Goal: Task Accomplishment & Management: Manage account settings

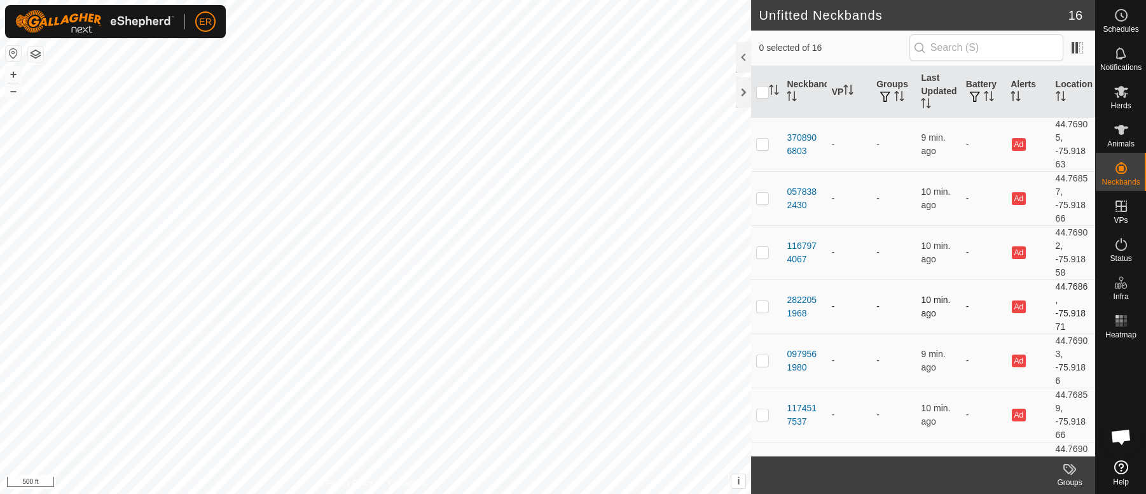
scroll to position [10564, 0]
click at [14, 76] on button "+" at bounding box center [13, 74] width 15 height 15
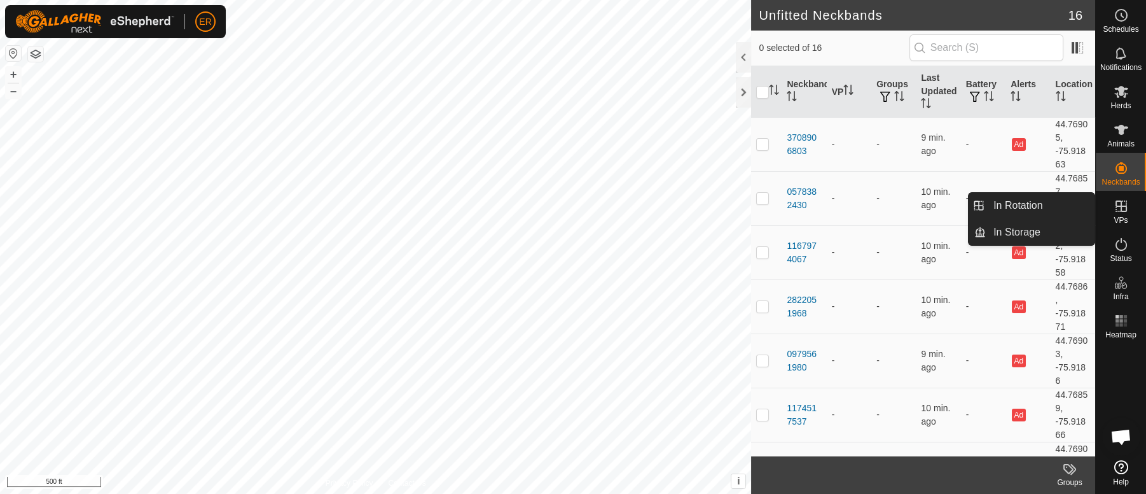
click at [1120, 210] on icon at bounding box center [1121, 205] width 11 height 11
click at [1078, 204] on link "In Rotation" at bounding box center [1040, 205] width 109 height 25
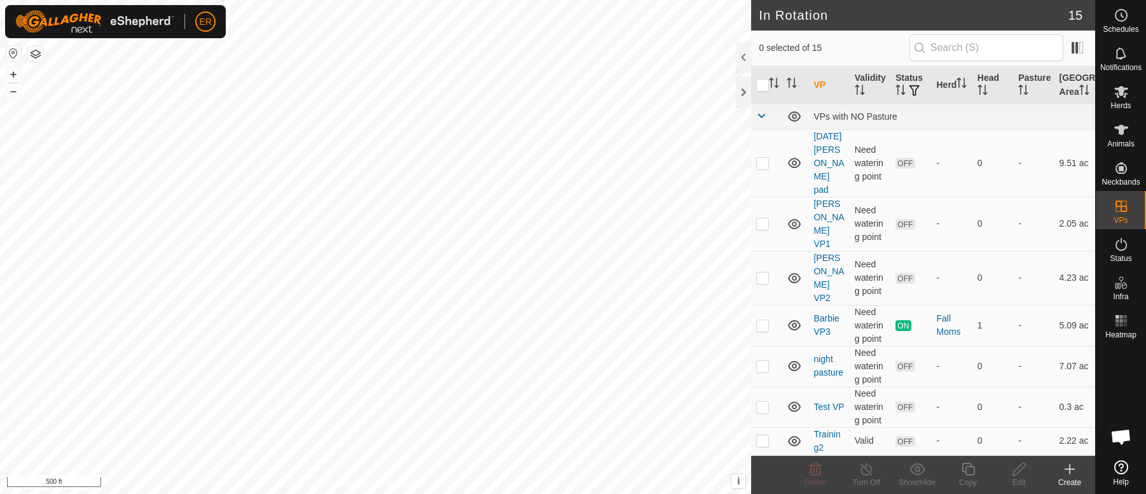
click at [1078, 204] on td "2.05 ac" at bounding box center [1075, 224] width 41 height 54
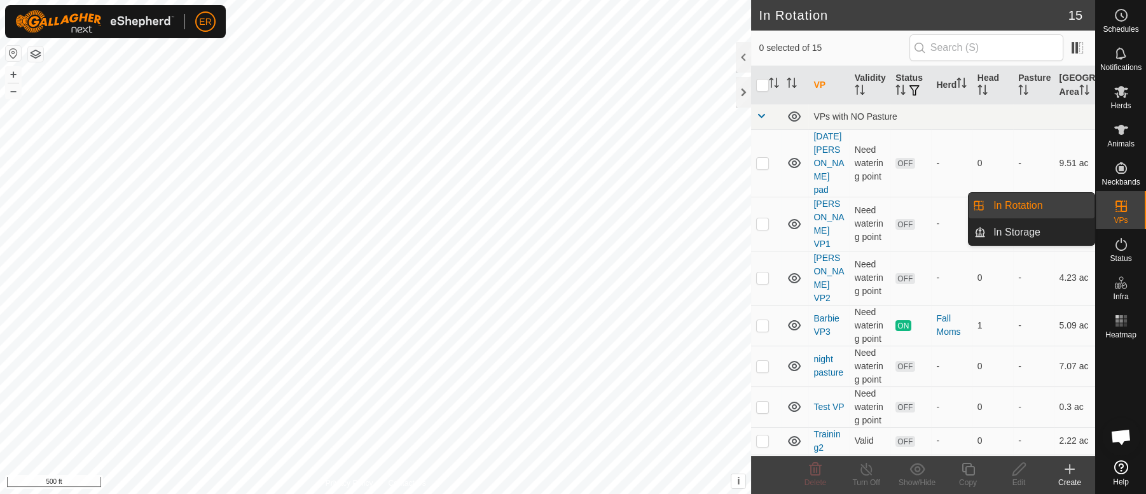
click at [1124, 204] on icon at bounding box center [1121, 205] width 15 height 15
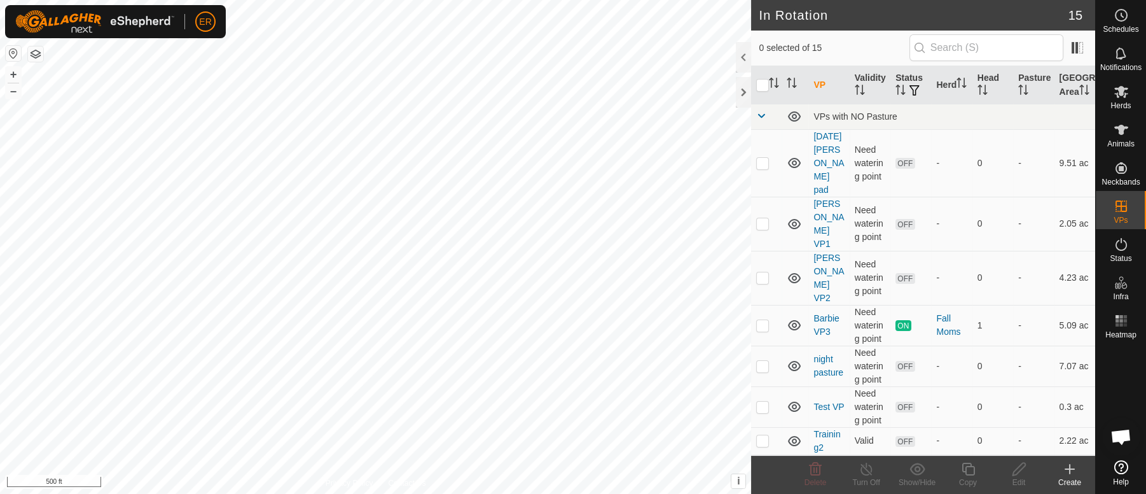
click at [1071, 471] on icon at bounding box center [1069, 468] width 15 height 15
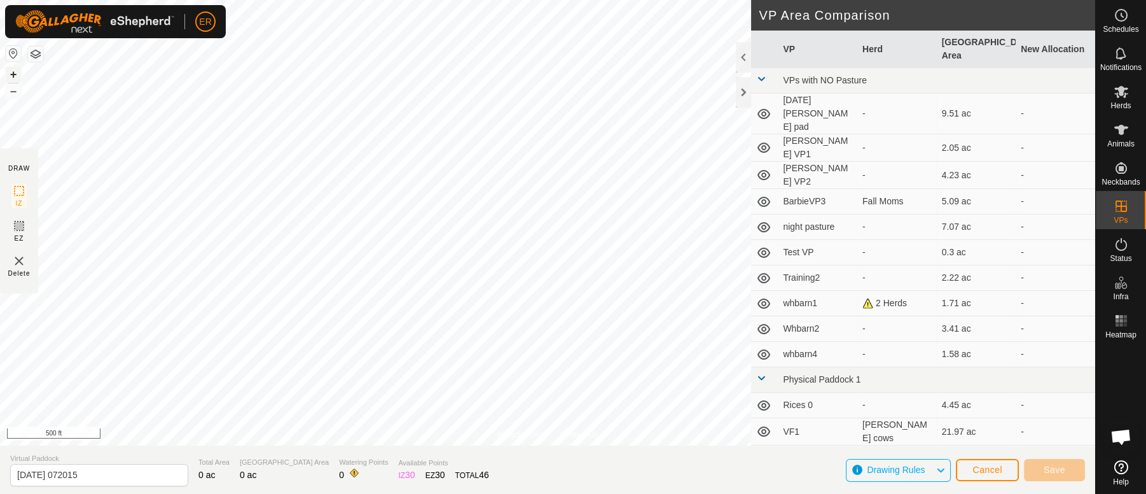
click at [13, 72] on button "+" at bounding box center [13, 74] width 15 height 15
click at [980, 471] on span "Cancel" at bounding box center [988, 469] width 30 height 10
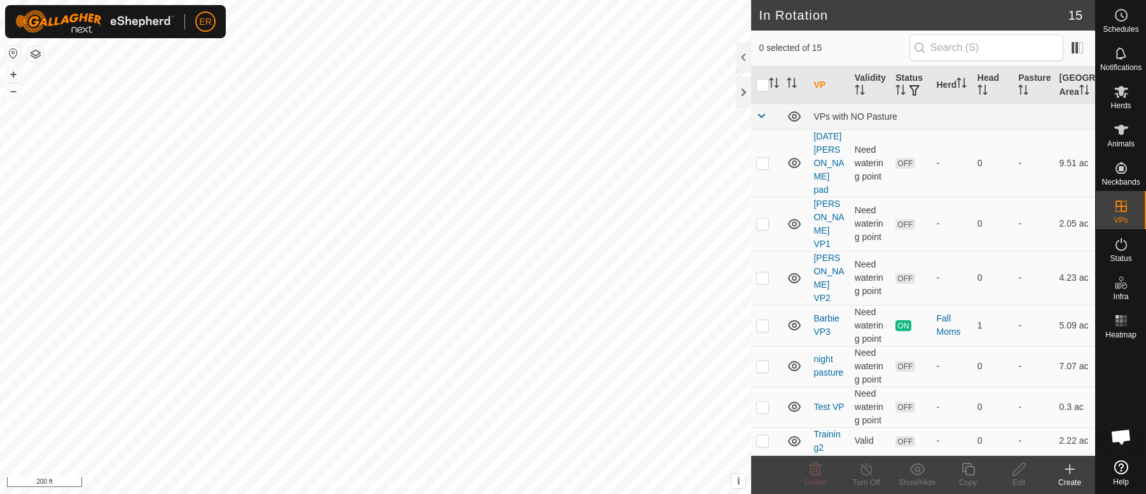
click at [1071, 475] on icon at bounding box center [1069, 468] width 15 height 15
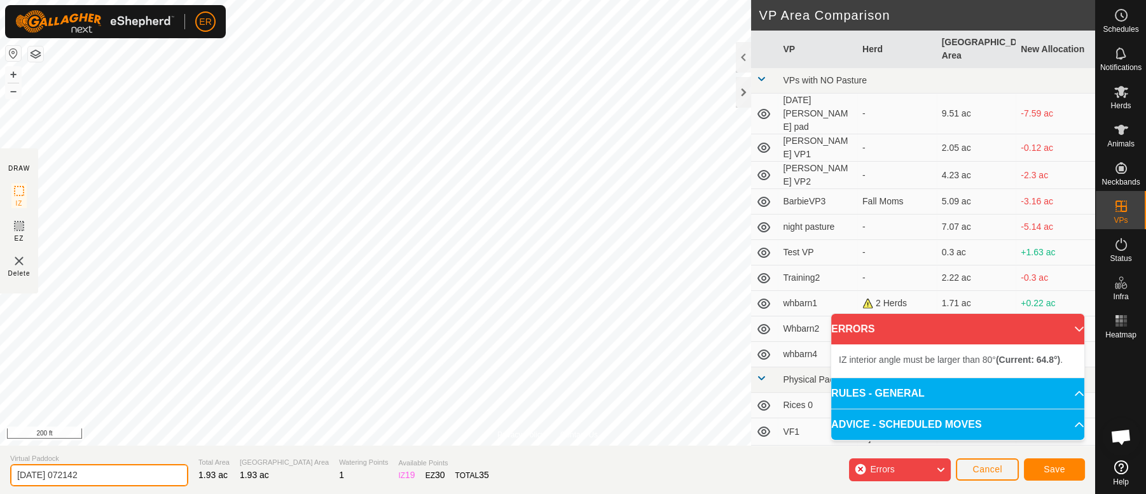
click at [111, 481] on input "[DATE] 072142" at bounding box center [99, 475] width 178 height 22
type input "2"
type input "moving VP"
click at [1050, 466] on span "Save" at bounding box center [1055, 469] width 22 height 10
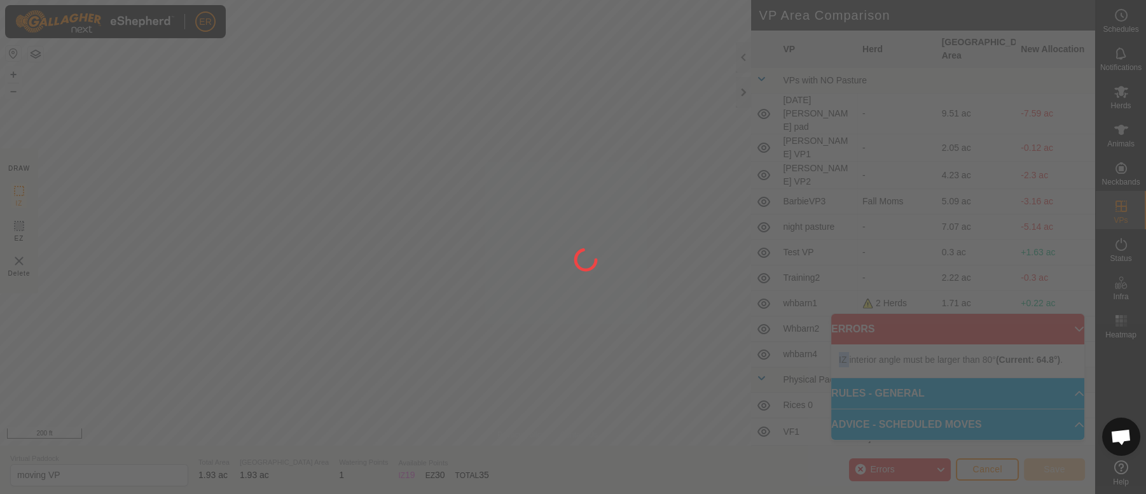
click at [1050, 466] on div at bounding box center [573, 247] width 1146 height 494
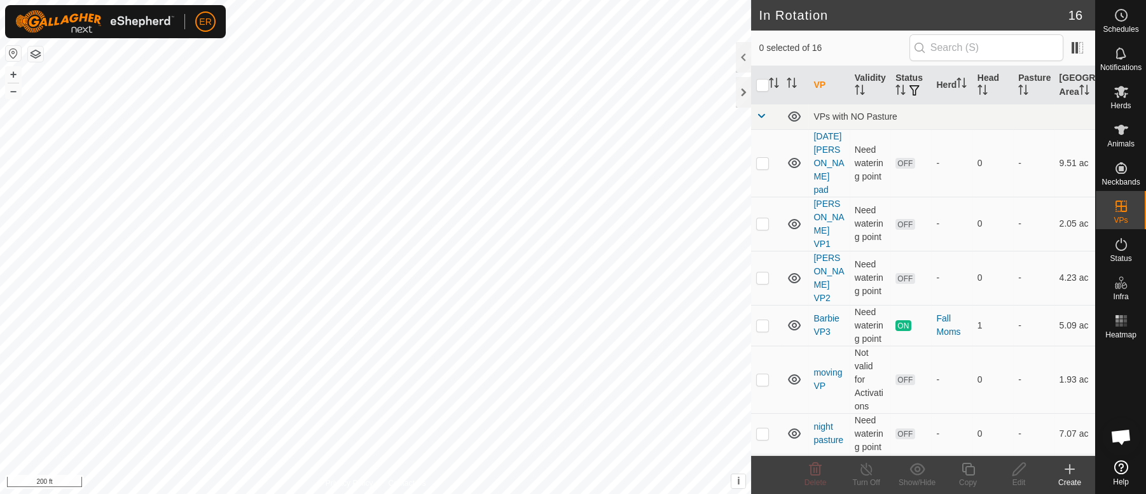
click at [1050, 466] on create-svg-icon at bounding box center [1070, 468] width 51 height 15
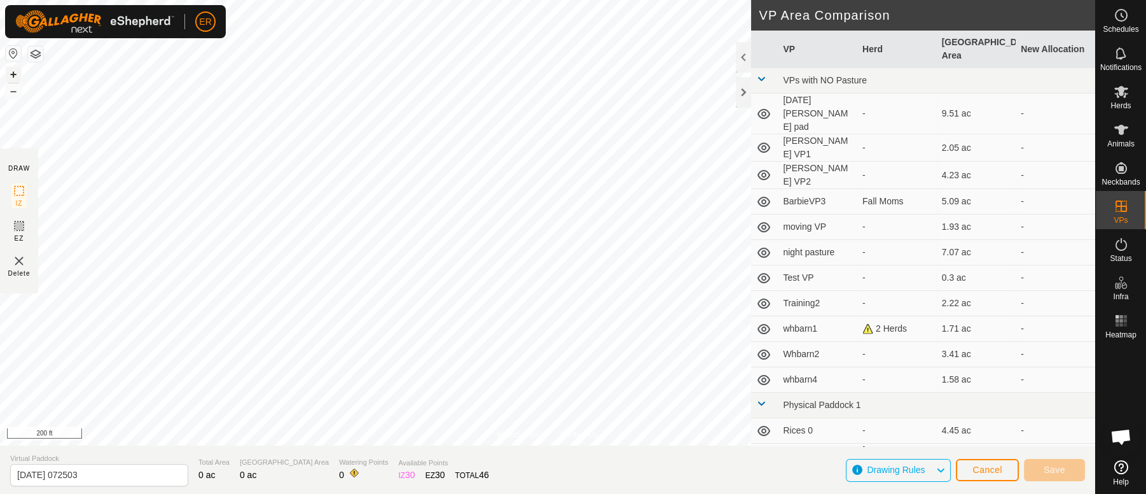
click at [16, 78] on button "+" at bounding box center [13, 74] width 15 height 15
click at [13, 92] on button "–" at bounding box center [13, 90] width 15 height 15
click at [987, 468] on span "Cancel" at bounding box center [988, 469] width 30 height 10
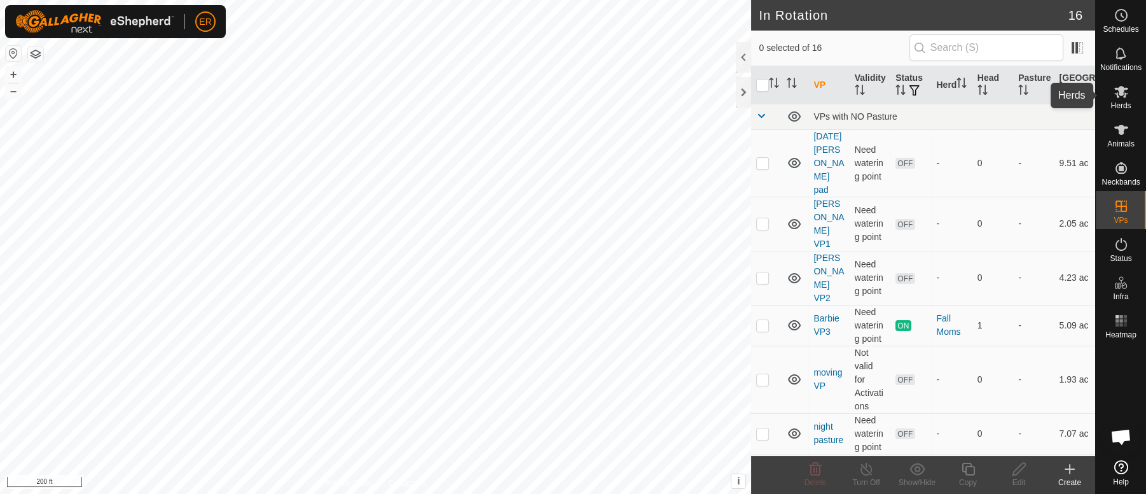
click at [1122, 95] on icon at bounding box center [1122, 92] width 14 height 12
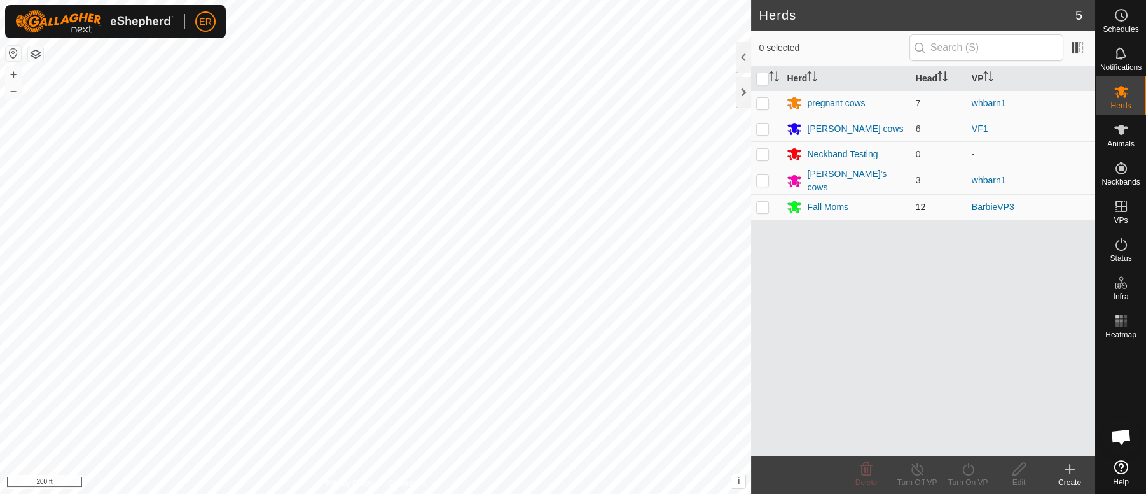
click at [767, 205] on p-checkbox at bounding box center [762, 207] width 13 height 10
checkbox input "true"
click at [965, 469] on icon at bounding box center [969, 468] width 16 height 15
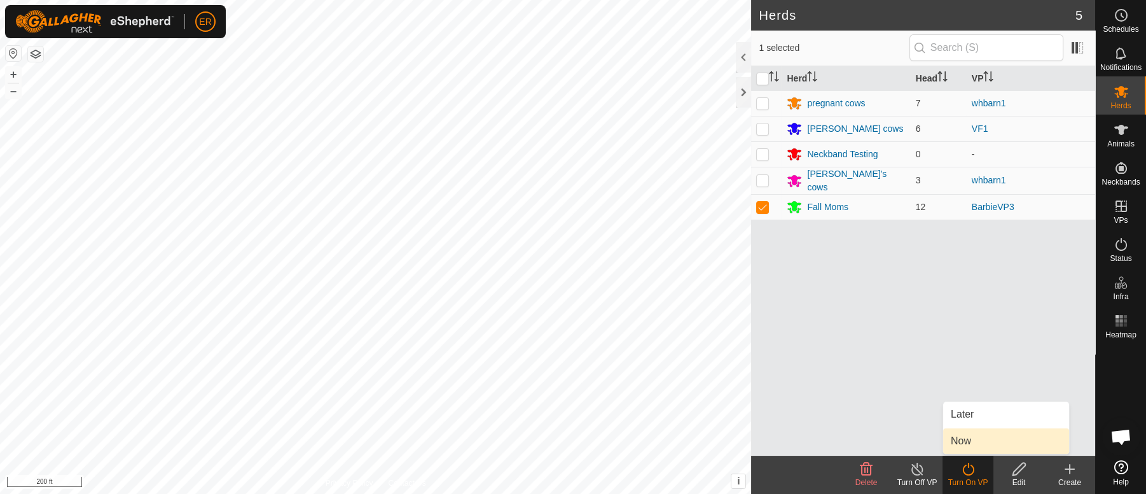
click at [959, 440] on link "Now" at bounding box center [1006, 440] width 126 height 25
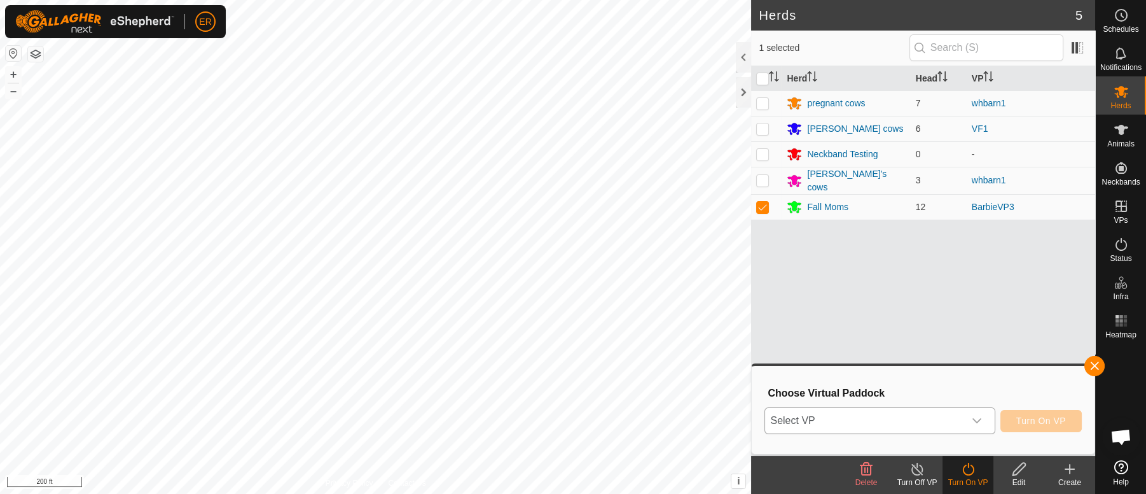
click at [972, 419] on icon "dropdown trigger" at bounding box center [977, 420] width 10 height 10
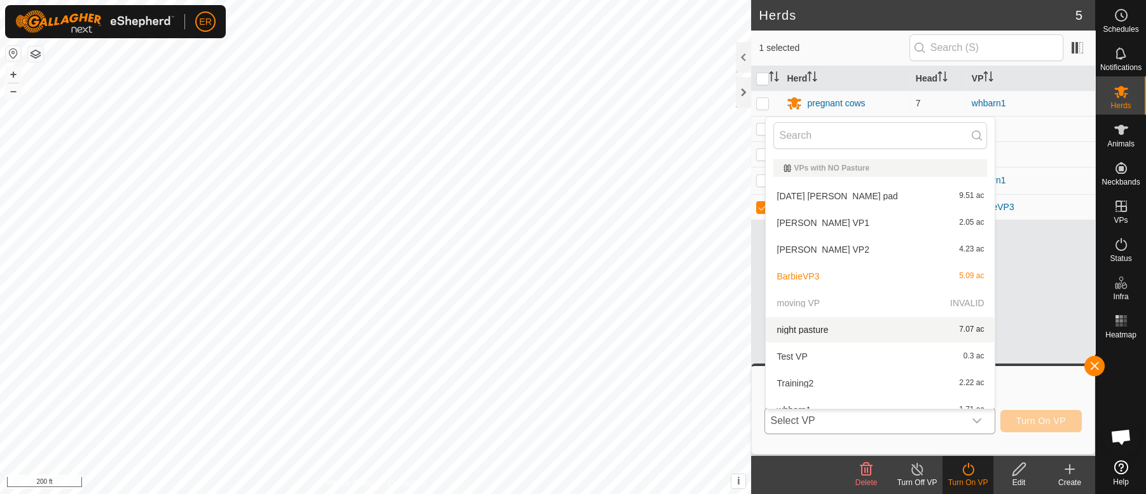
click at [786, 305] on p-selectitem "moving VP INVALID" at bounding box center [880, 302] width 229 height 25
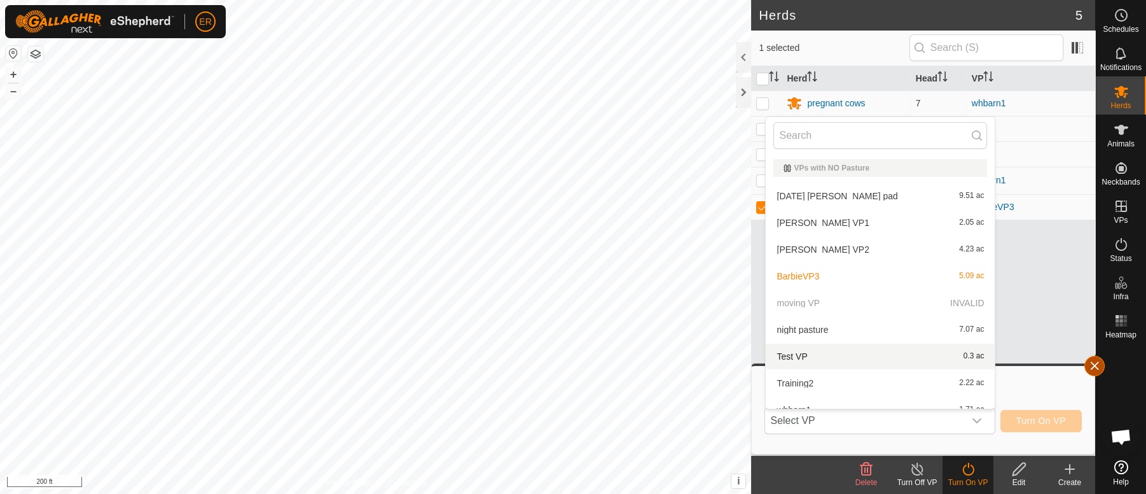
click at [1092, 363] on button "button" at bounding box center [1095, 366] width 20 height 20
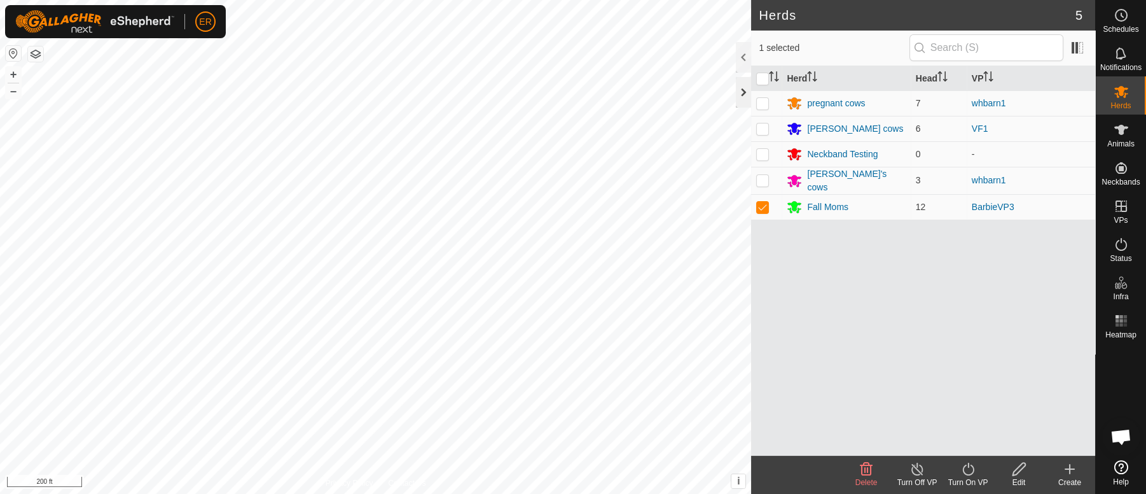
click at [744, 95] on div at bounding box center [743, 92] width 15 height 31
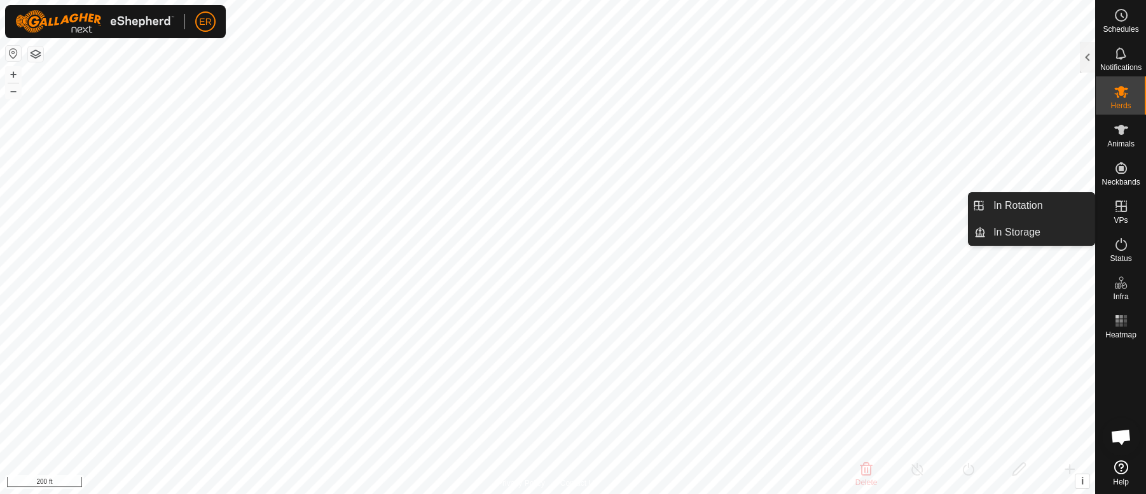
click at [1122, 205] on icon at bounding box center [1121, 205] width 11 height 11
click at [1036, 208] on link "In Rotation" at bounding box center [1040, 205] width 109 height 25
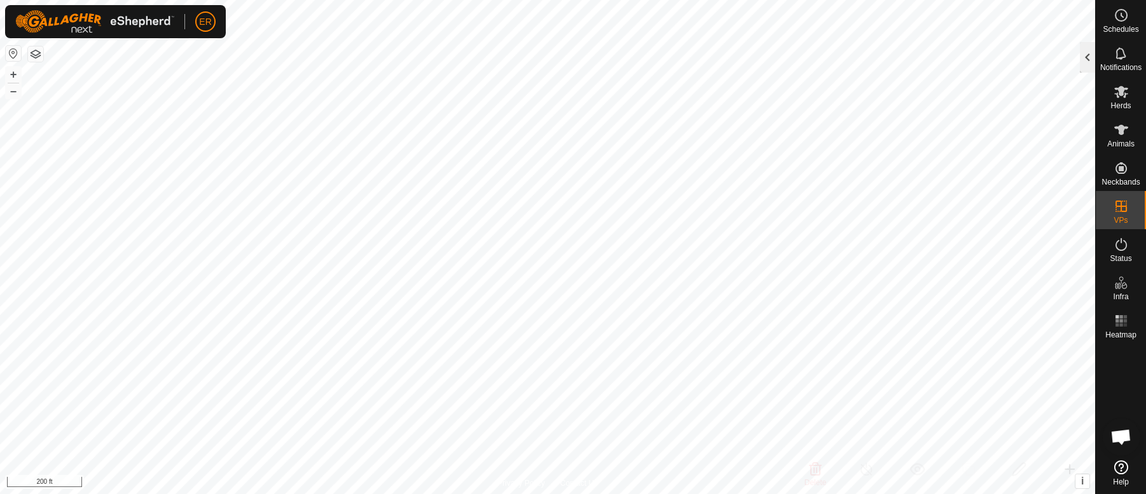
click at [1089, 56] on div at bounding box center [1087, 57] width 15 height 31
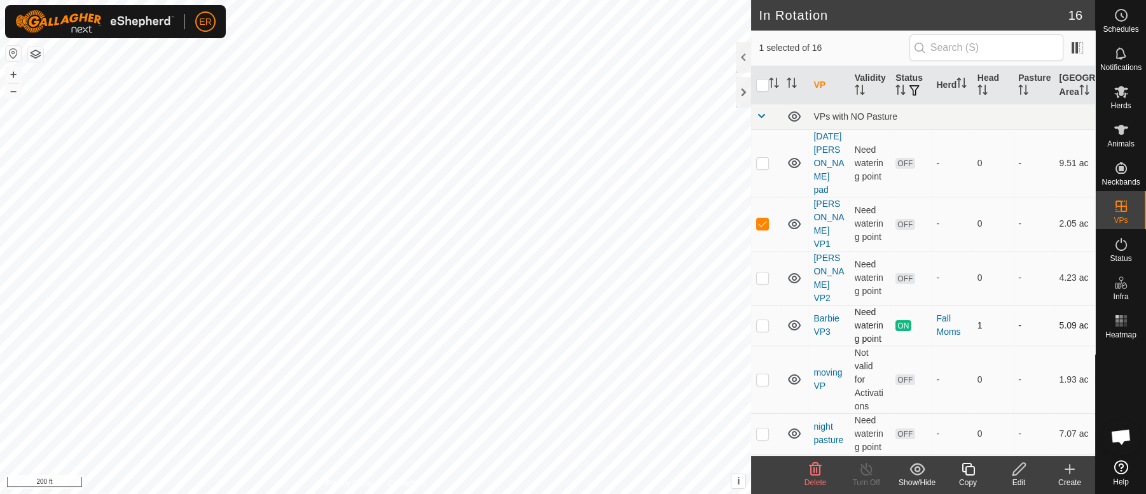
checkbox input "false"
checkbox input "true"
checkbox input "false"
click at [1019, 470] on icon at bounding box center [1020, 468] width 16 height 15
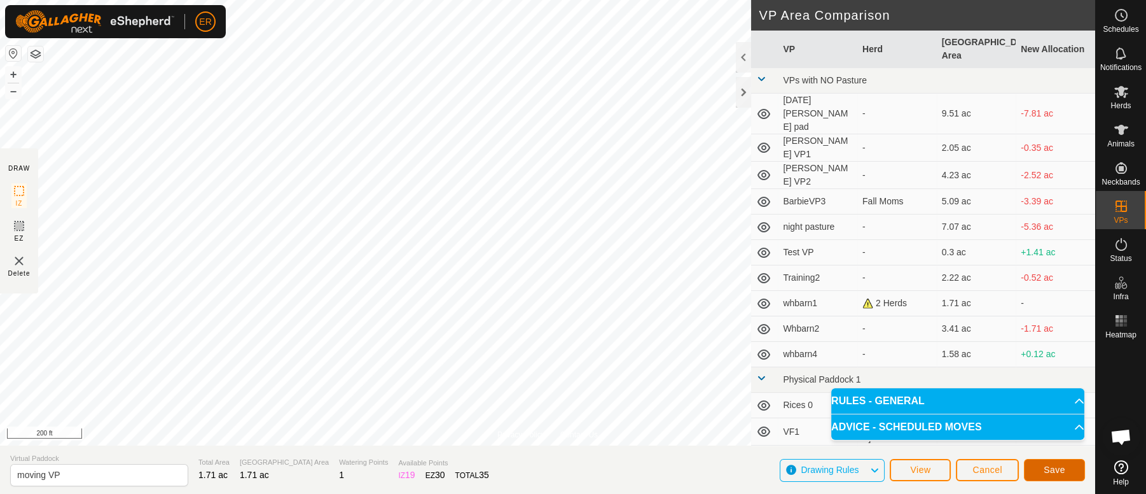
click at [1062, 468] on span "Save" at bounding box center [1055, 469] width 22 height 10
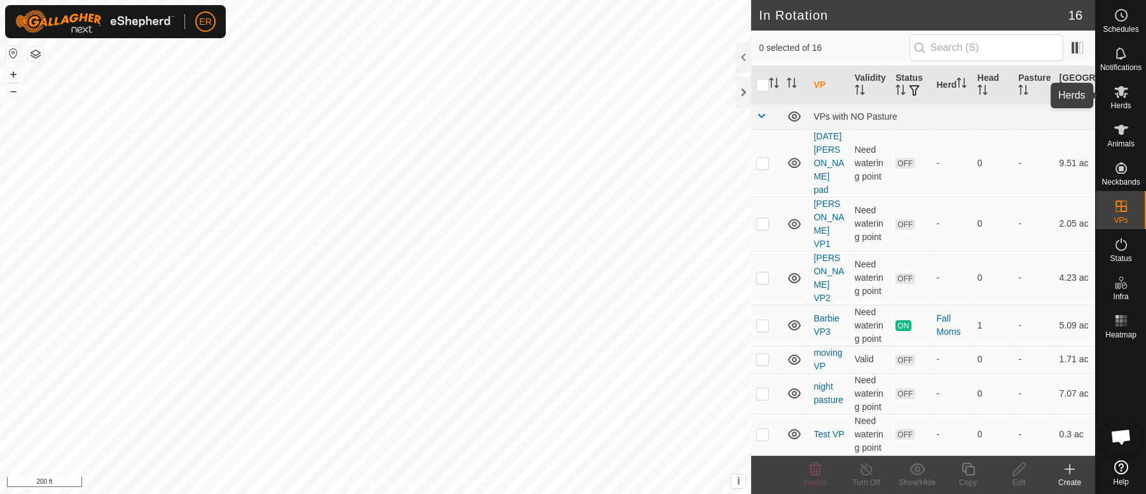
click at [1122, 95] on icon at bounding box center [1122, 92] width 14 height 12
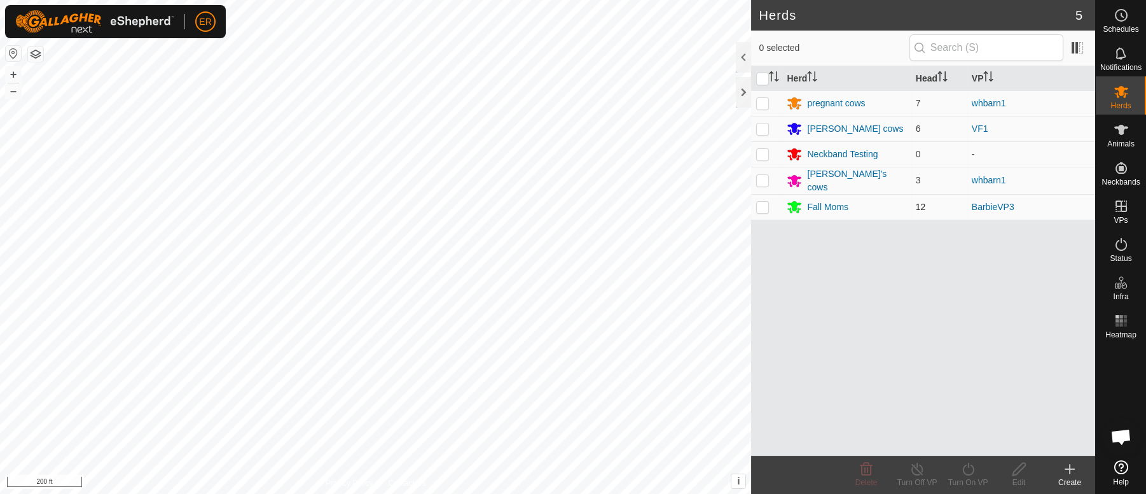
click at [767, 207] on p-checkbox at bounding box center [762, 207] width 13 height 10
checkbox input "true"
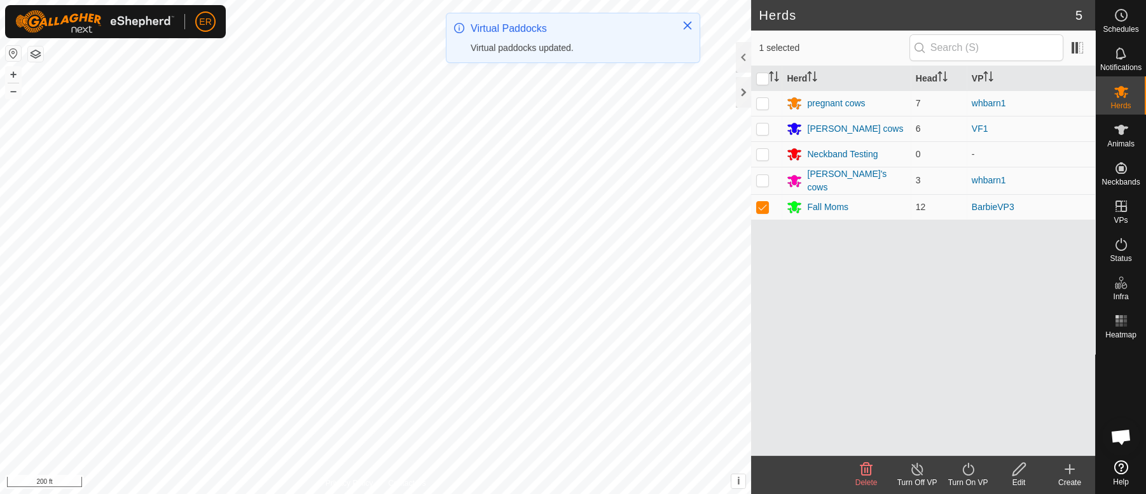
click at [966, 470] on icon at bounding box center [969, 468] width 16 height 15
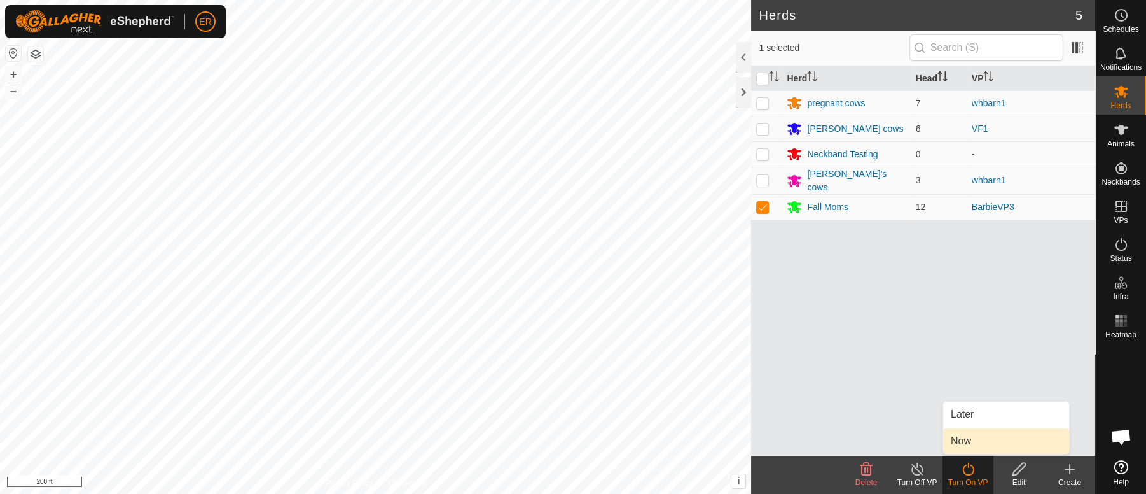
click at [964, 442] on link "Now" at bounding box center [1006, 440] width 126 height 25
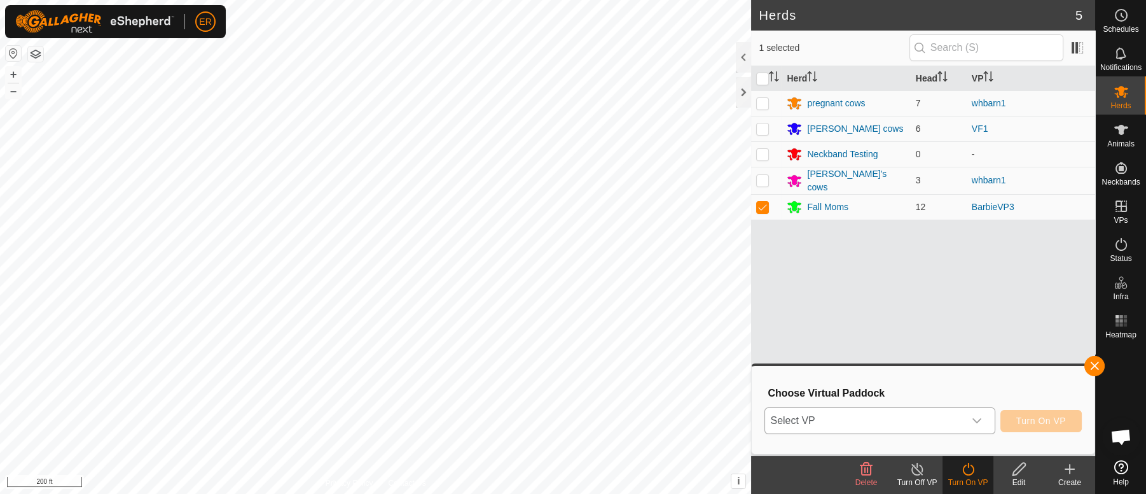
click at [975, 422] on icon "dropdown trigger" at bounding box center [977, 421] width 9 height 5
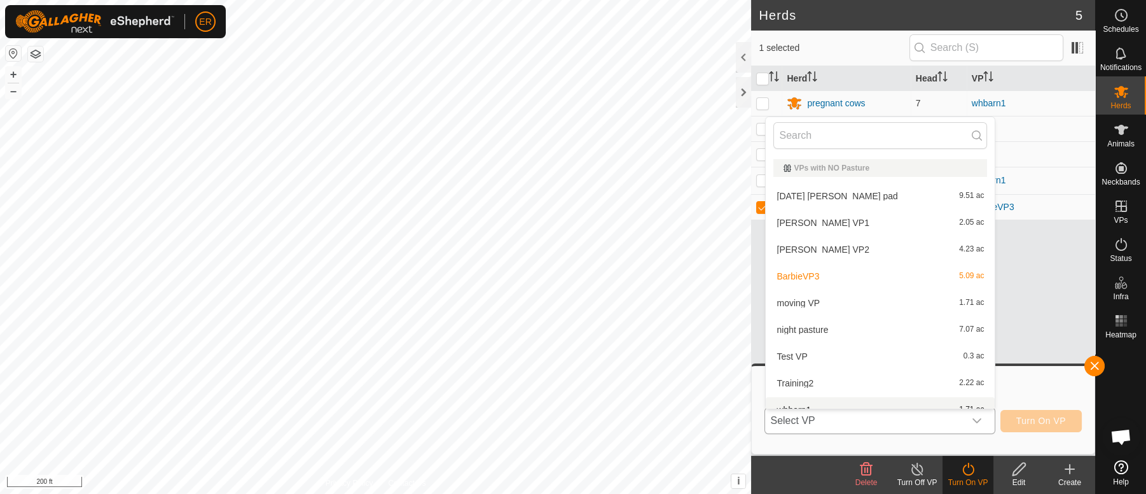
scroll to position [13, 0]
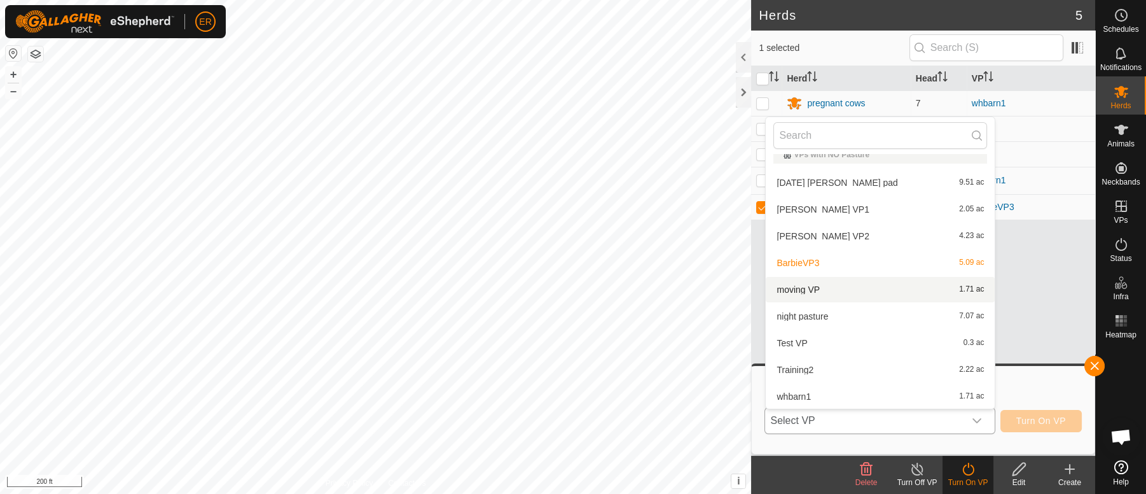
click at [787, 289] on li "moving VP 1.71 ac" at bounding box center [880, 289] width 229 height 25
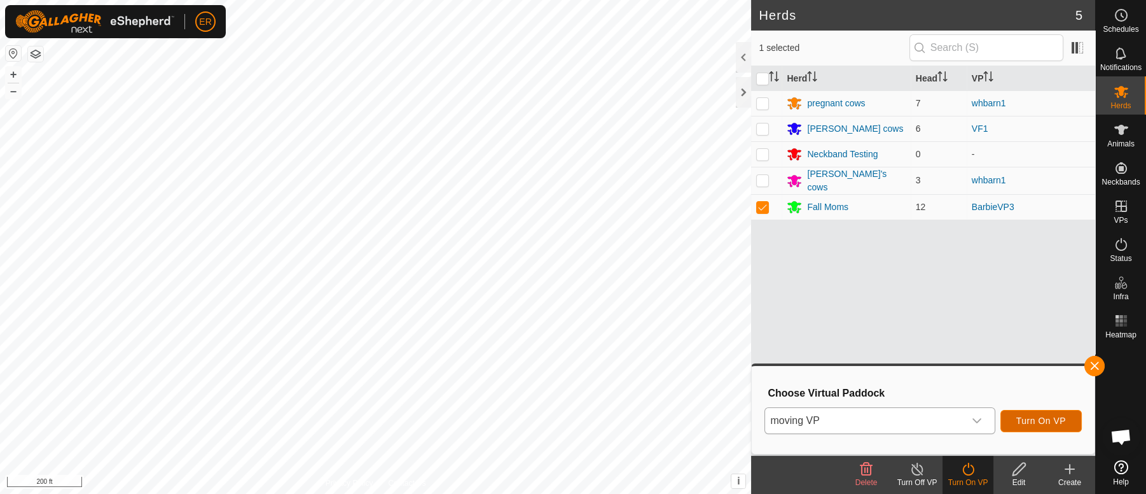
click at [1050, 419] on span "Turn On VP" at bounding box center [1042, 420] width 50 height 10
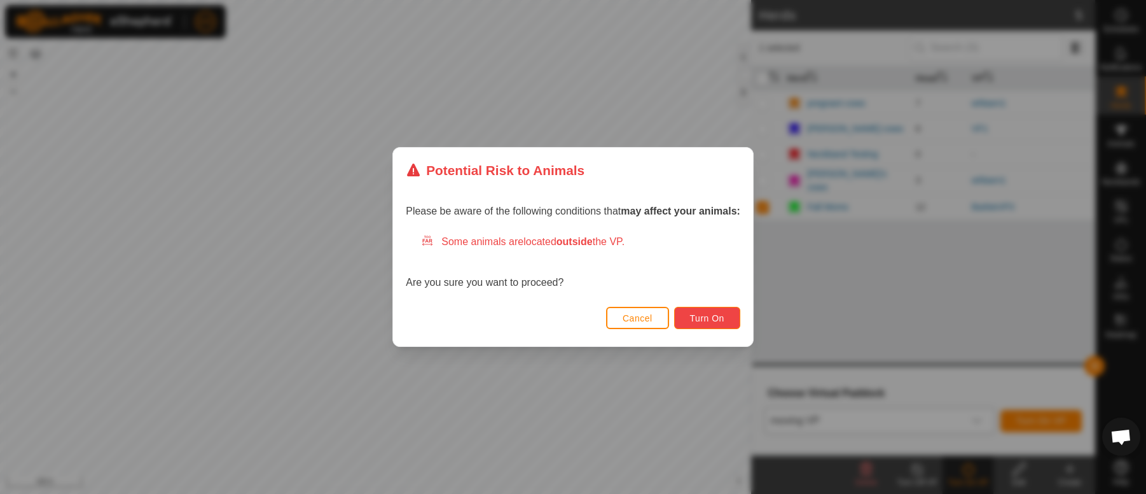
click at [702, 316] on span "Turn On" at bounding box center [707, 318] width 34 height 10
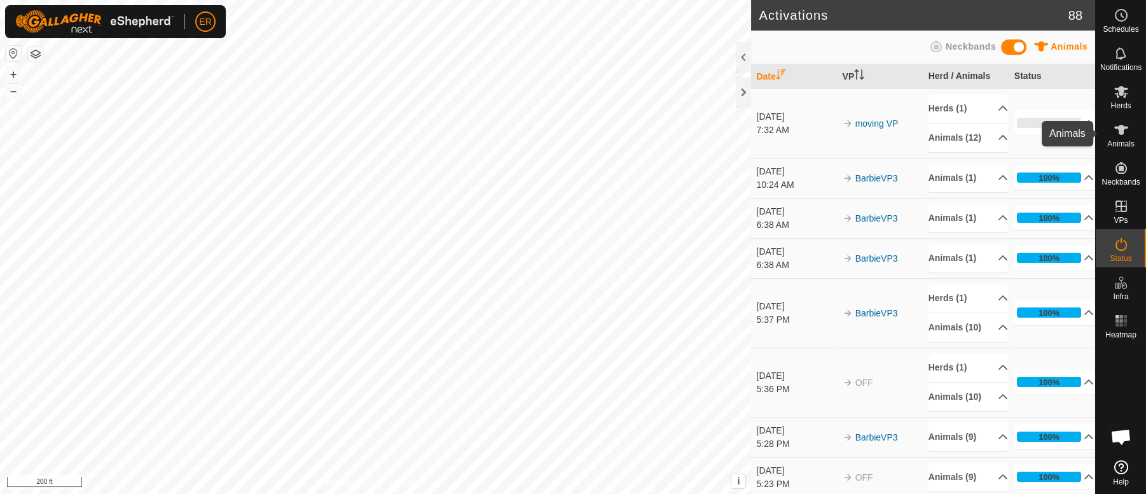
click at [1120, 126] on icon at bounding box center [1122, 130] width 14 height 10
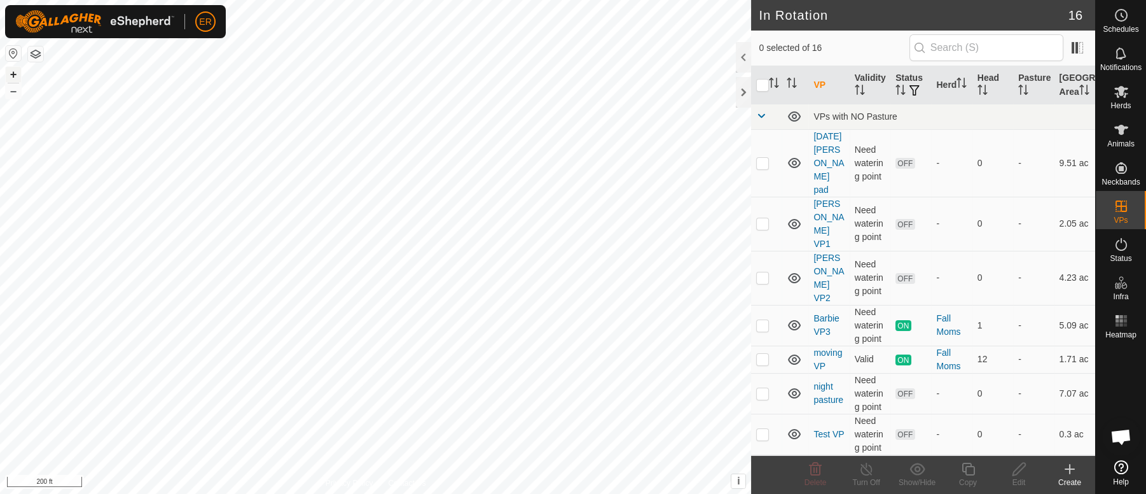
click at [15, 75] on button "+" at bounding box center [13, 74] width 15 height 15
checkbox input "false"
click at [10, 92] on button "–" at bounding box center [13, 90] width 15 height 15
